Goal: Task Accomplishment & Management: Use online tool/utility

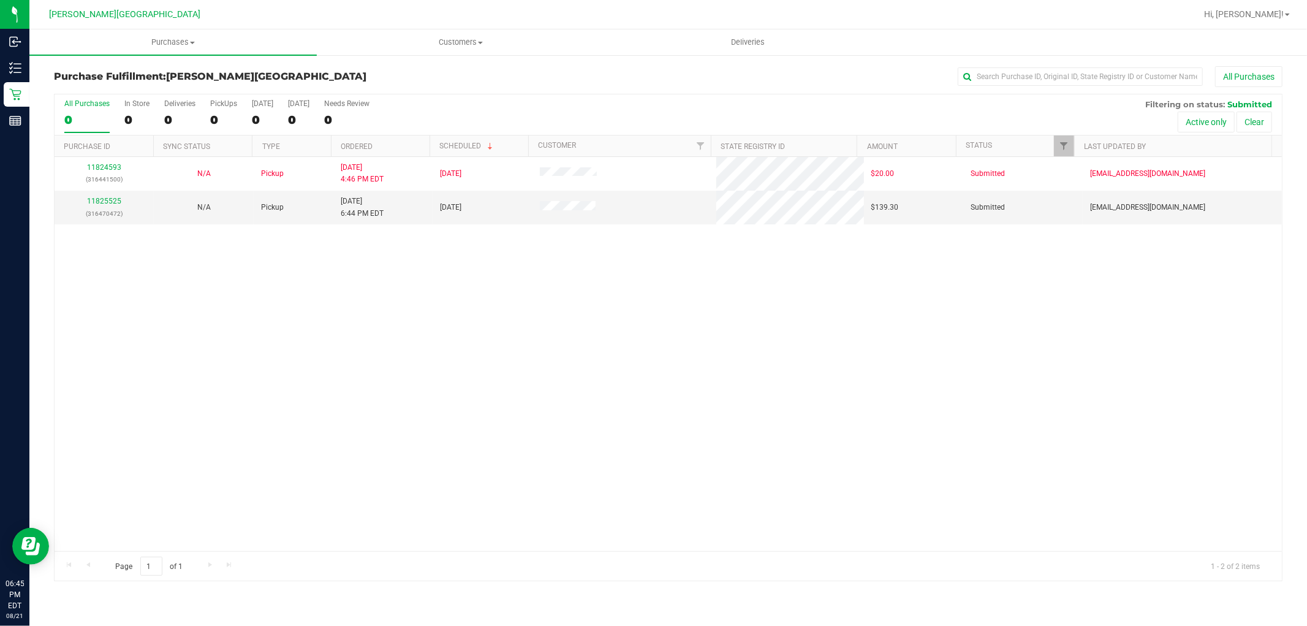
click at [718, 327] on div "11824593 (316441500) N/A Pickup 8/21/2025 4:46 PM EDT 8/21/2025 $20.00 Submitte…" at bounding box center [669, 354] width 1228 height 394
click at [676, 487] on div "11824593 (316441500) N/A Pickup 8/21/2025 4:46 PM EDT 8/21/2025 $20.00 Submitte…" at bounding box center [669, 354] width 1228 height 394
click at [120, 199] on div "11825525 (316470472)" at bounding box center [104, 207] width 85 height 23
click at [118, 199] on link "11825525" at bounding box center [104, 201] width 34 height 9
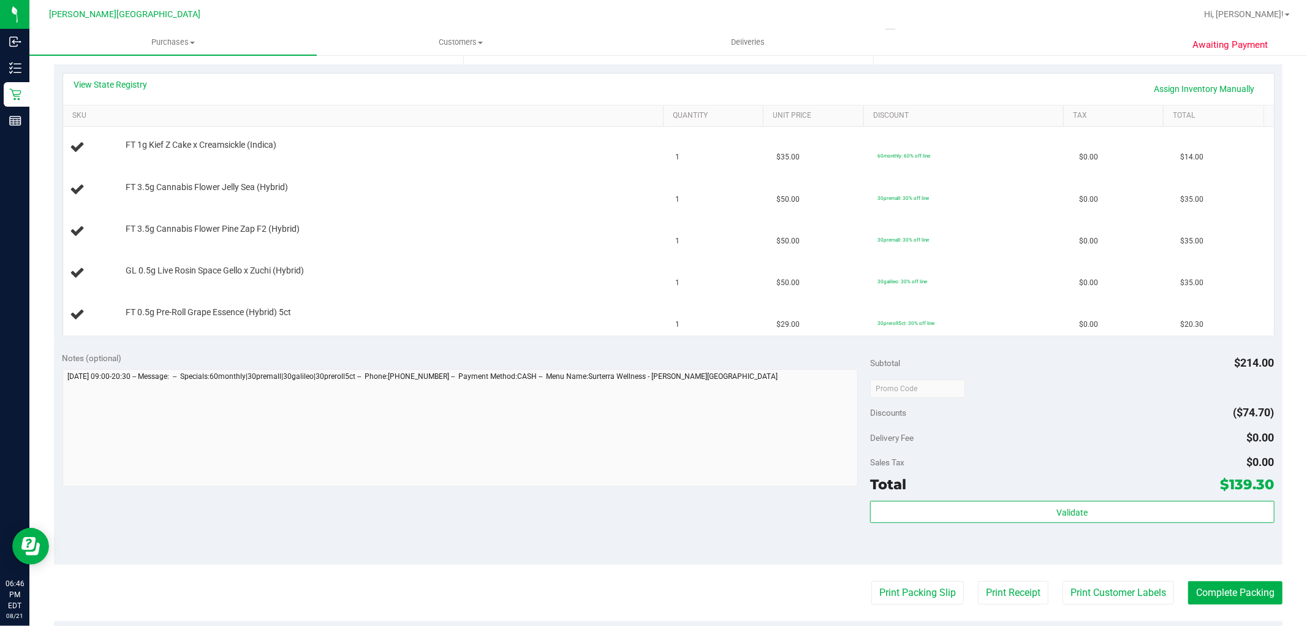
scroll to position [272, 0]
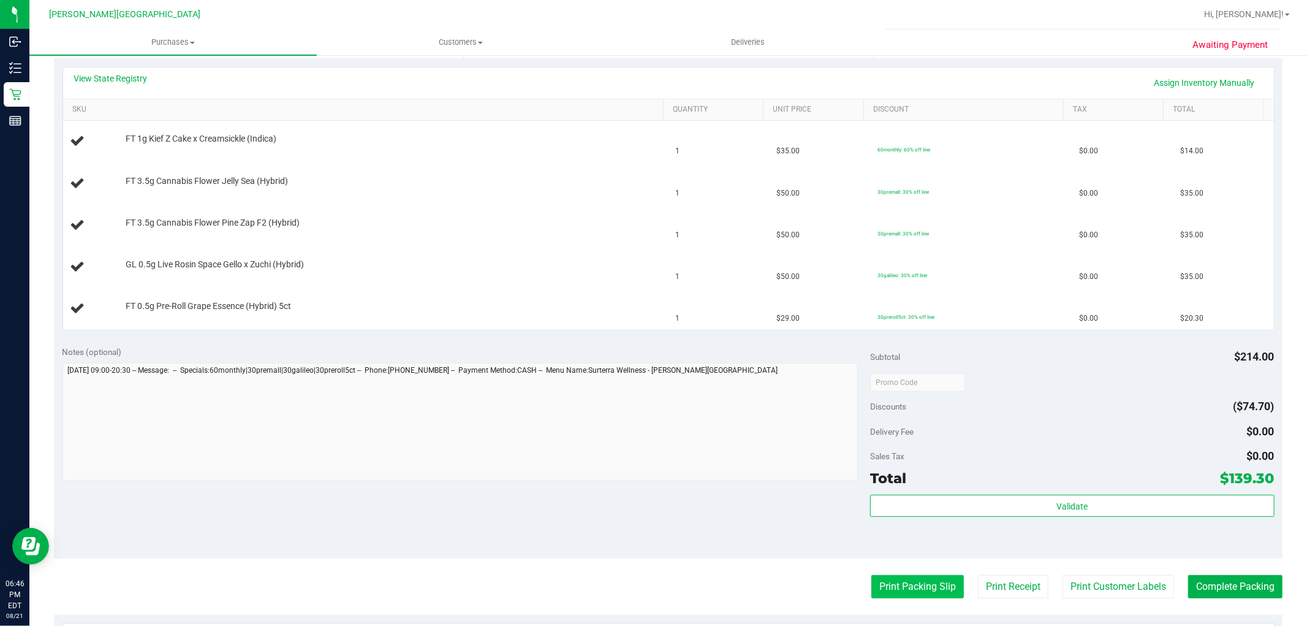
click at [896, 576] on button "Print Packing Slip" at bounding box center [918, 586] width 93 height 23
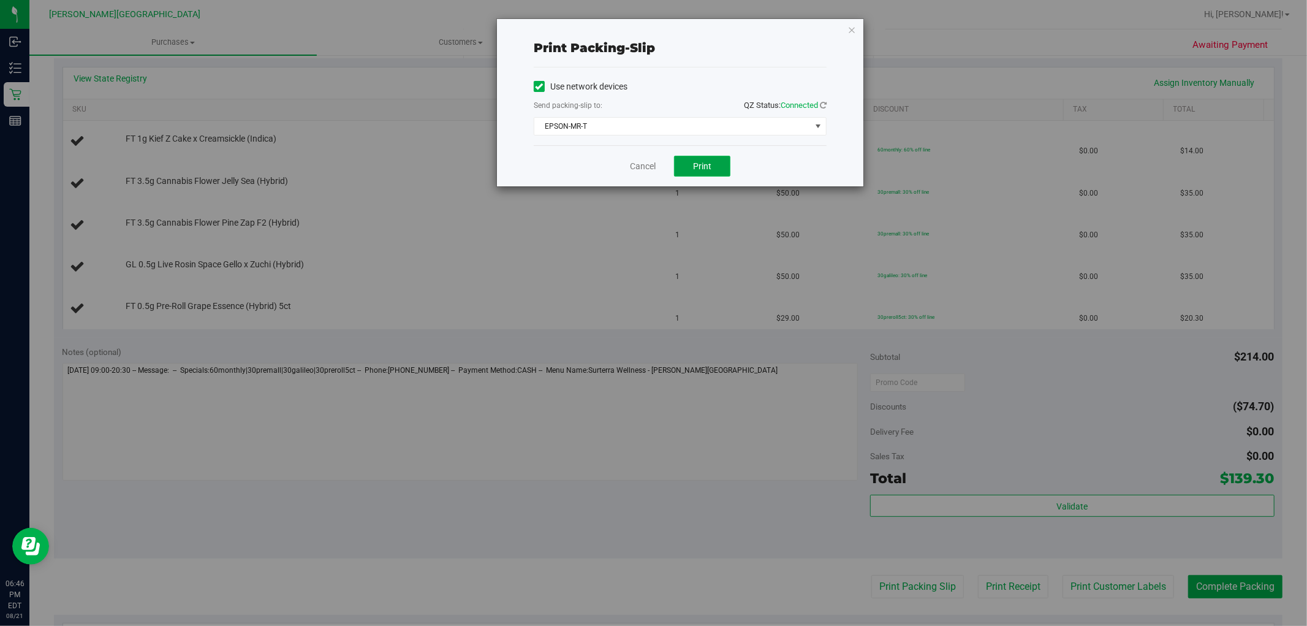
click at [714, 159] on button "Print" at bounding box center [702, 166] width 56 height 21
drag, startPoint x: 847, startPoint y: 31, endPoint x: 853, endPoint y: 28, distance: 6.9
click at [851, 29] on div "Print packing-slip Use network devices Send packing-slip to: QZ Status: Connect…" at bounding box center [680, 102] width 367 height 167
click at [854, 28] on icon "button" at bounding box center [852, 29] width 9 height 15
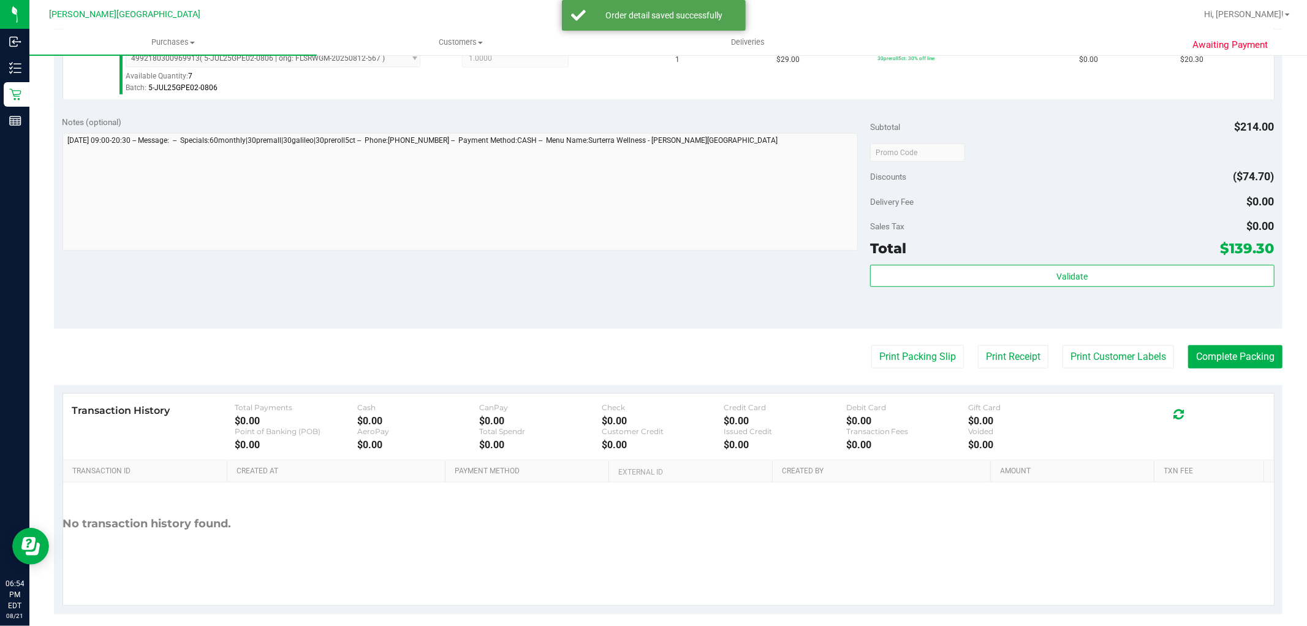
scroll to position [662, 0]
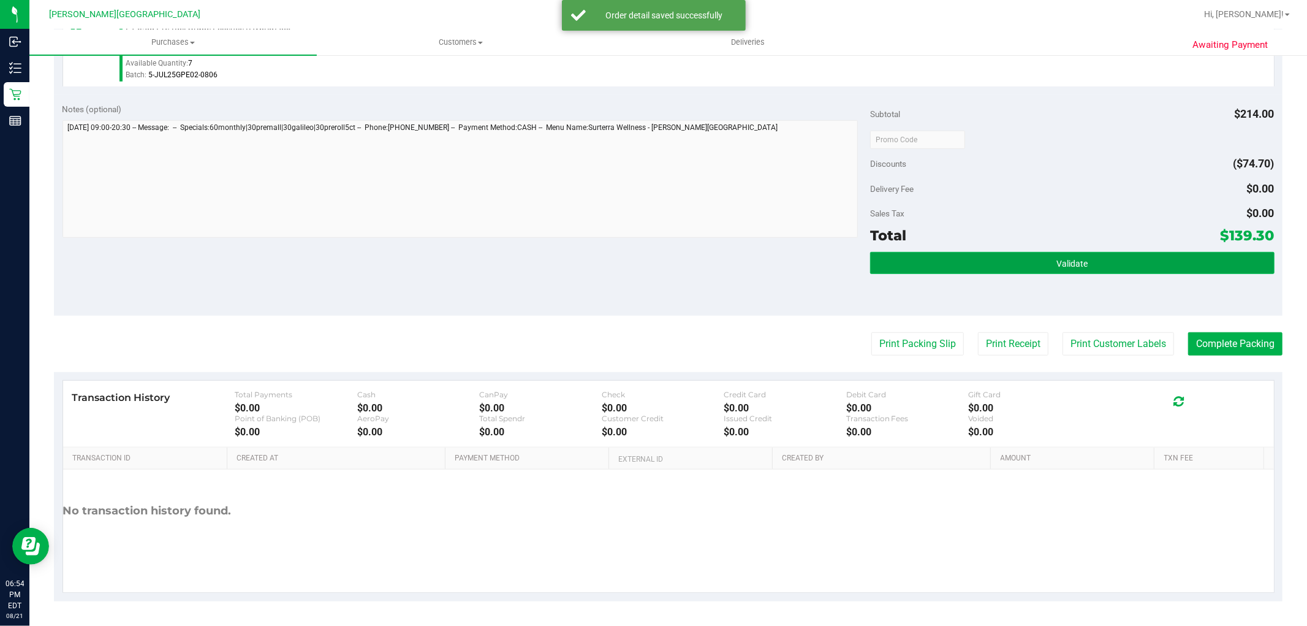
click at [1089, 268] on button "Validate" at bounding box center [1072, 263] width 404 height 22
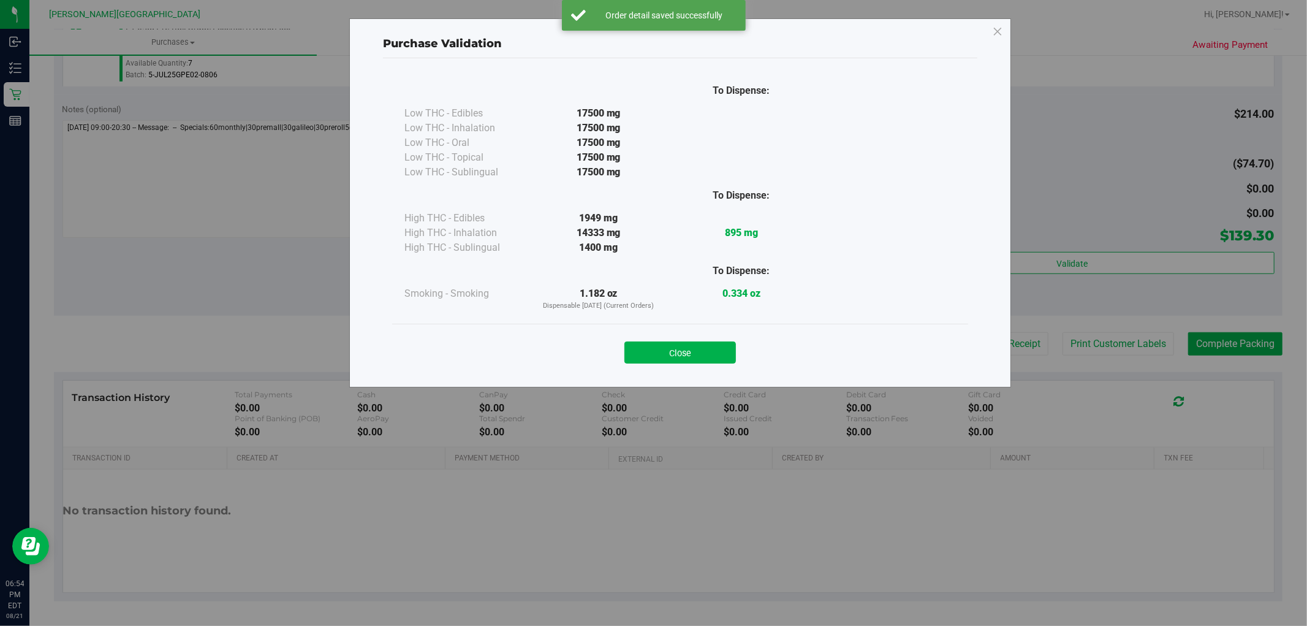
drag, startPoint x: 694, startPoint y: 374, endPoint x: 694, endPoint y: 365, distance: 8.6
click at [694, 370] on div "To Dispense: Low THC - Edibles 17500 mg" at bounding box center [680, 217] width 595 height 318
click at [696, 351] on button "Close" at bounding box center [681, 352] width 112 height 22
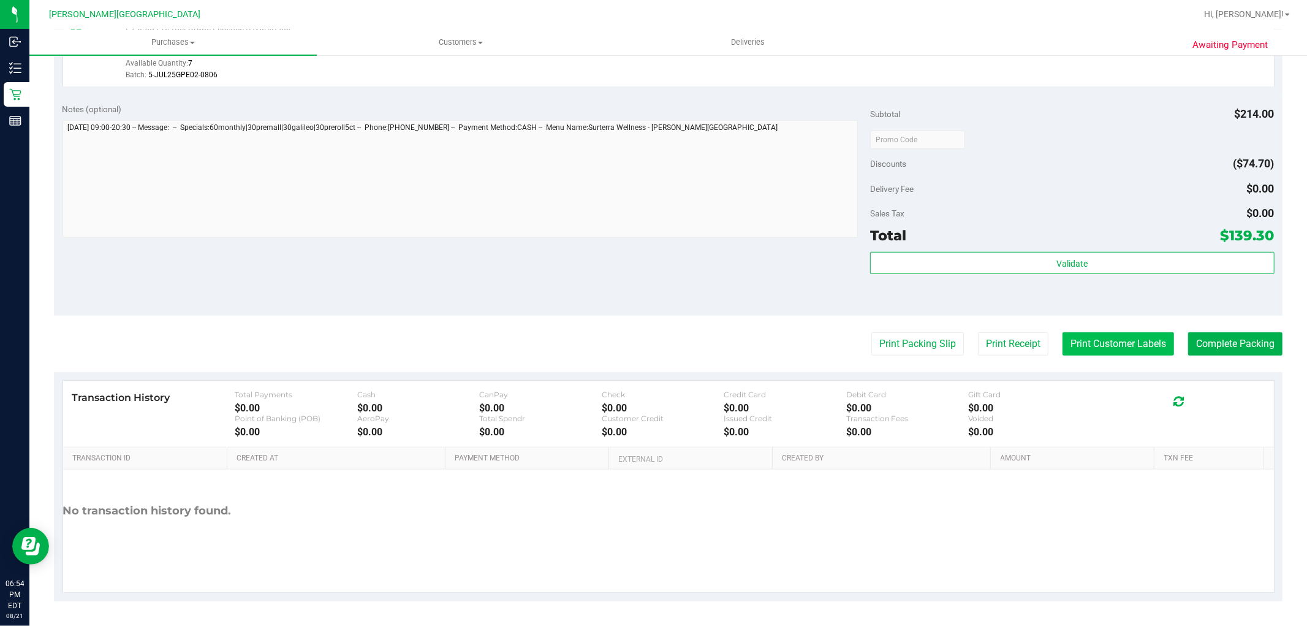
click at [1104, 342] on button "Print Customer Labels" at bounding box center [1119, 343] width 112 height 23
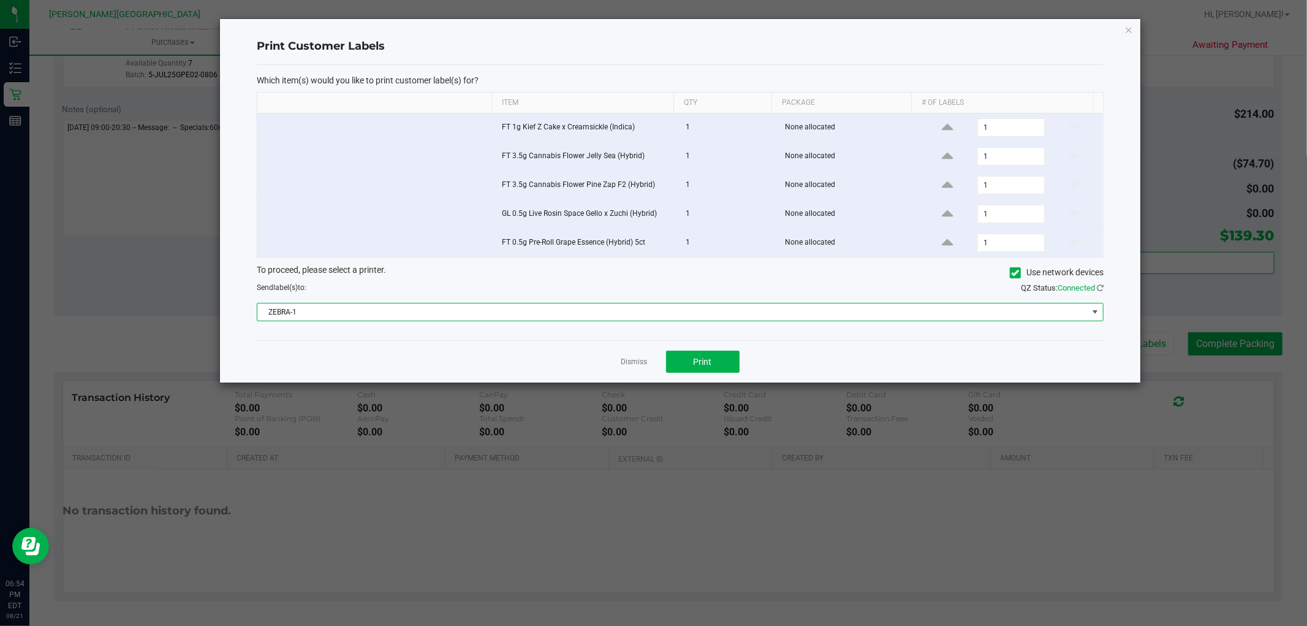
click at [1090, 311] on span at bounding box center [1095, 312] width 10 height 10
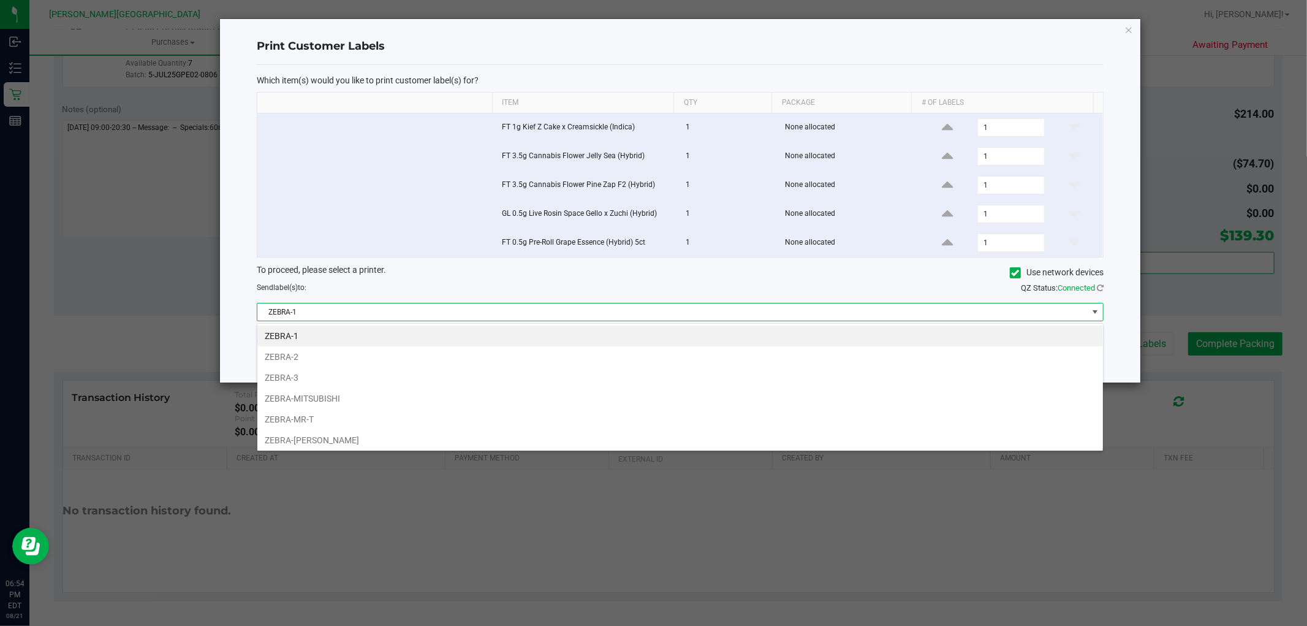
scroll to position [18, 847]
click at [279, 419] on li "ZEBRA-MR-T" at bounding box center [680, 419] width 846 height 21
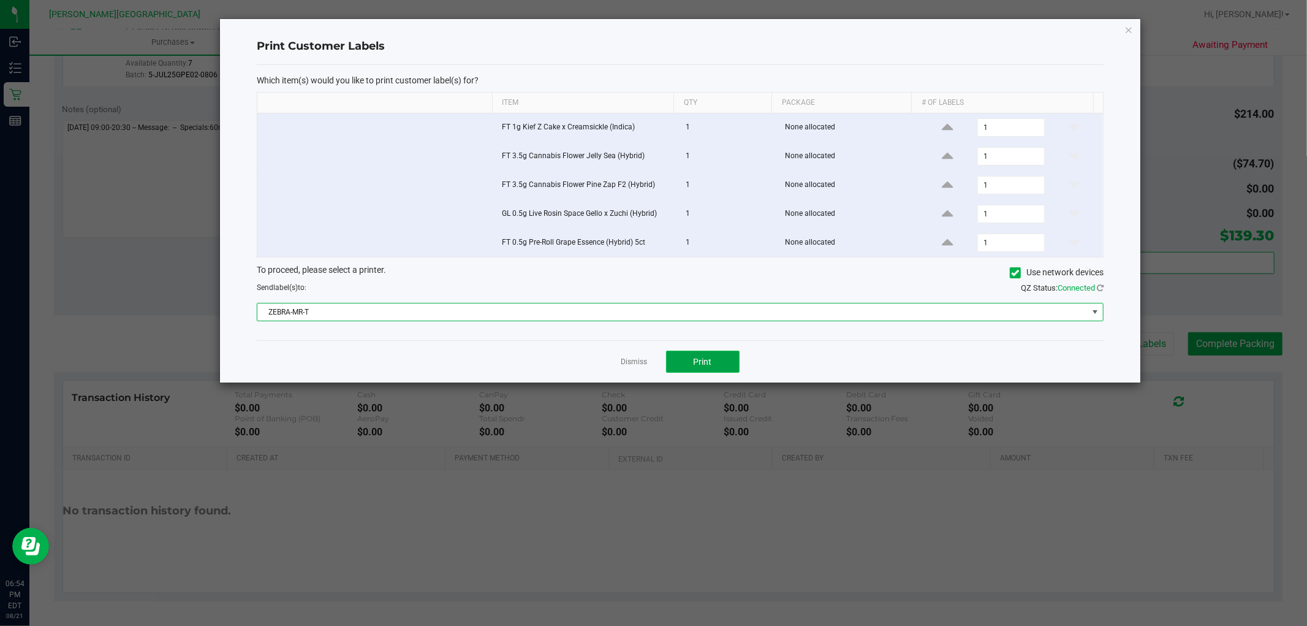
click at [677, 363] on button "Print" at bounding box center [703, 362] width 74 height 22
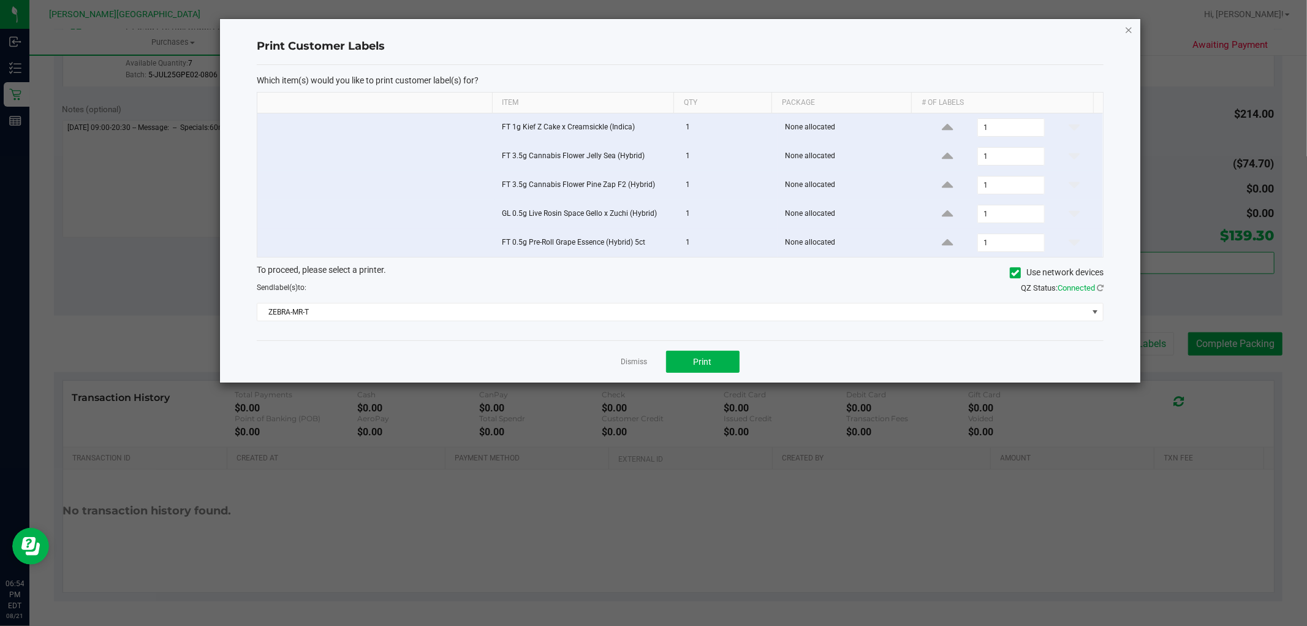
click at [1125, 25] on icon "button" at bounding box center [1129, 29] width 9 height 15
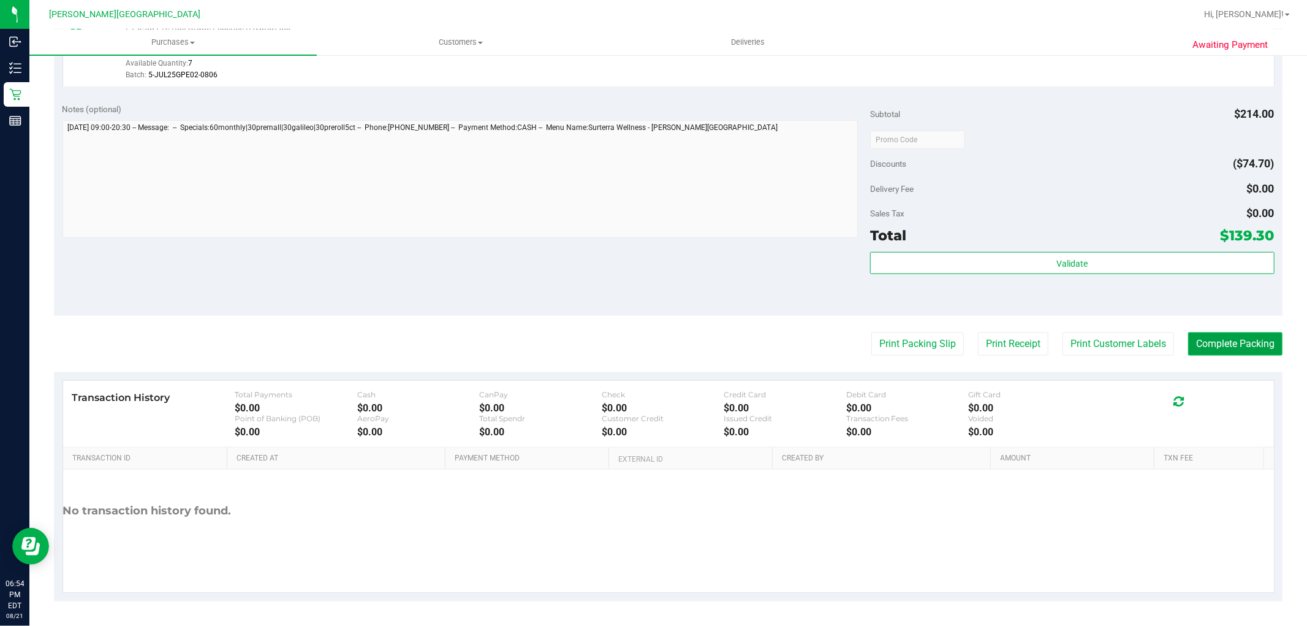
click at [1247, 351] on button "Complete Packing" at bounding box center [1236, 343] width 94 height 23
